Goal: Find specific page/section: Find specific page/section

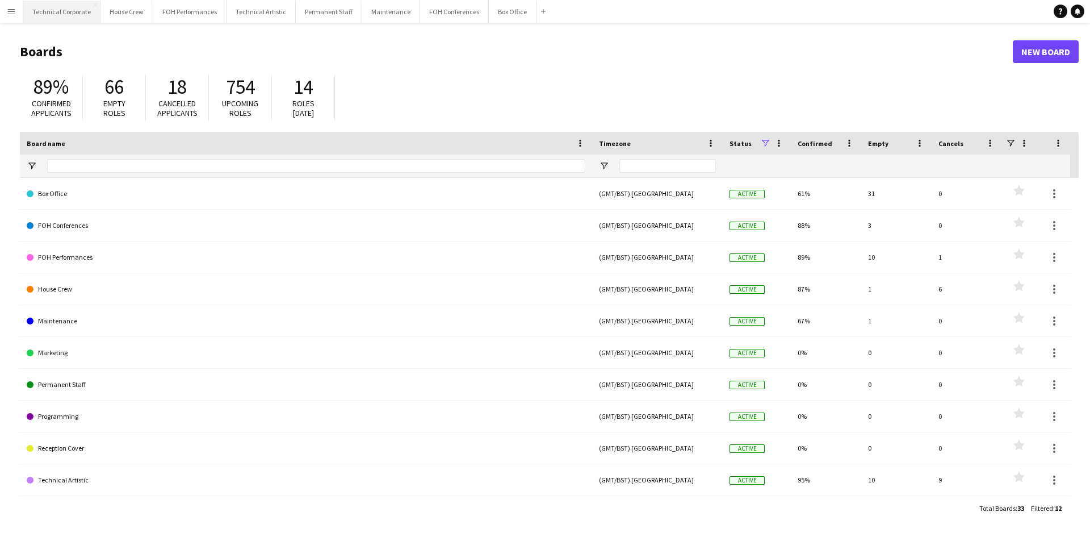
click at [81, 18] on button "Technical Corporate Close" at bounding box center [61, 12] width 77 height 22
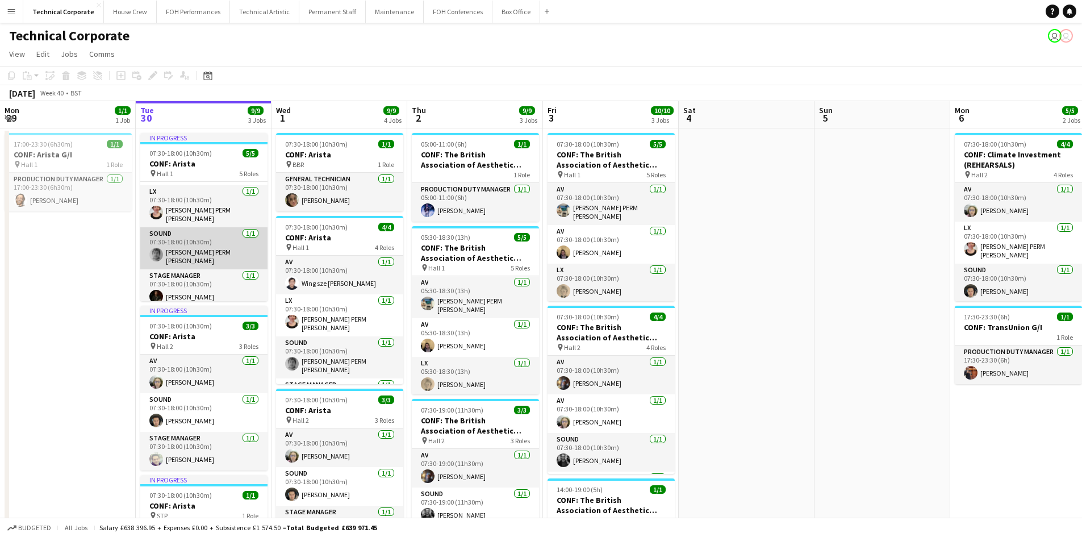
click at [161, 249] on app-user-avatar at bounding box center [156, 255] width 14 height 14
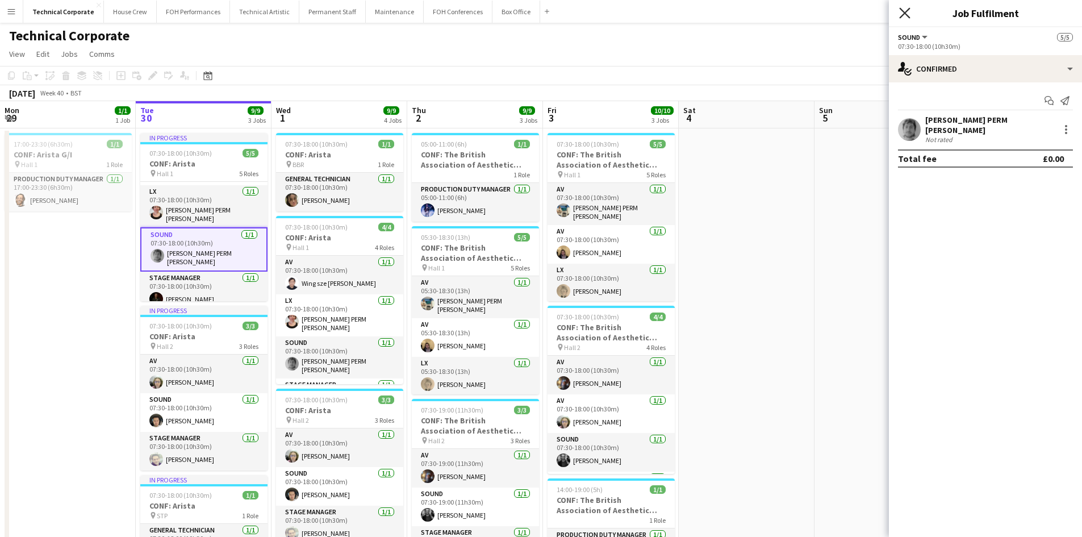
click at [899, 11] on icon "Close pop-in" at bounding box center [904, 12] width 11 height 11
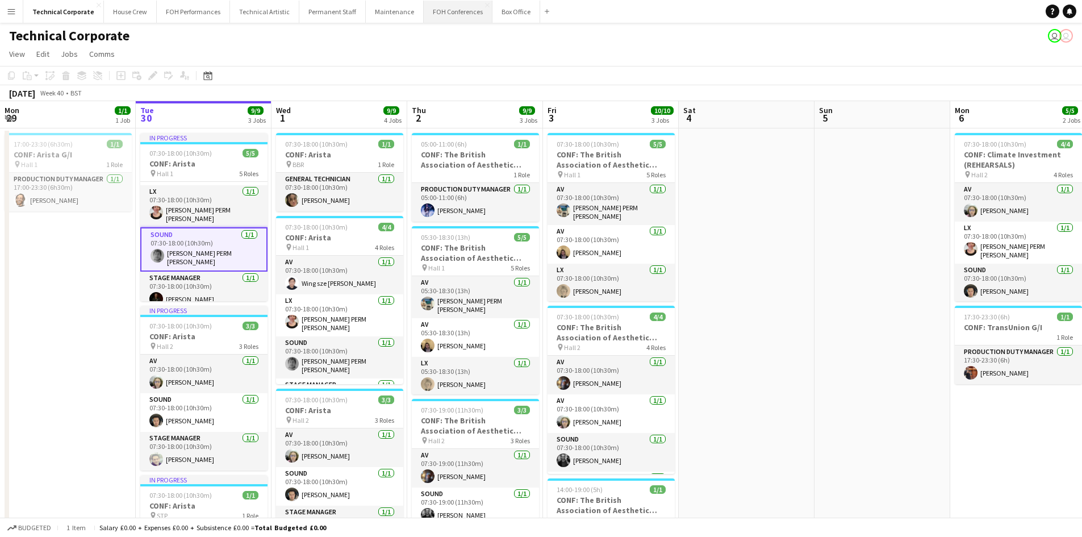
click at [456, 6] on button "FOH Conferences Close" at bounding box center [458, 12] width 69 height 22
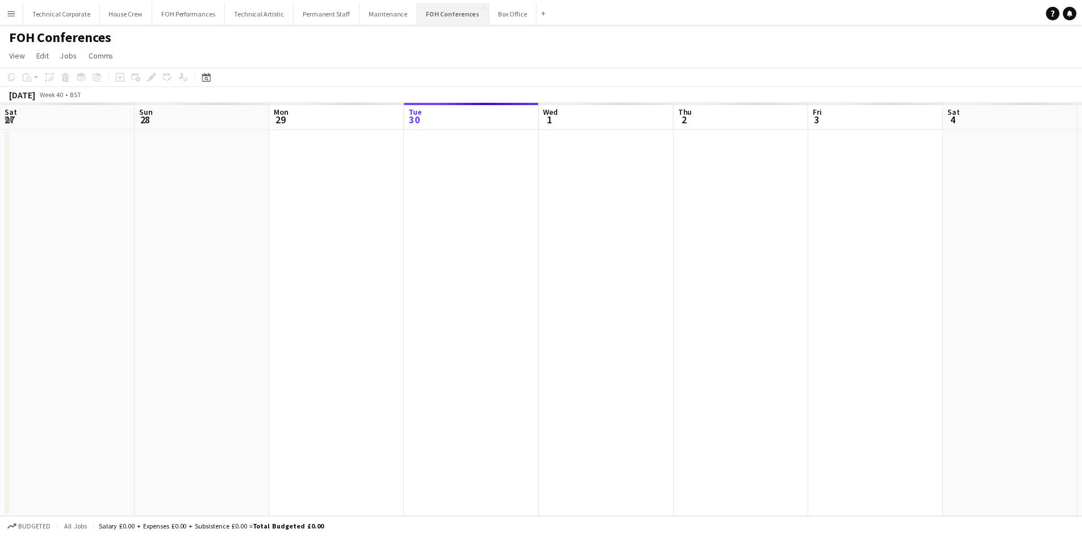
scroll to position [0, 271]
